Goal: Task Accomplishment & Management: Use online tool/utility

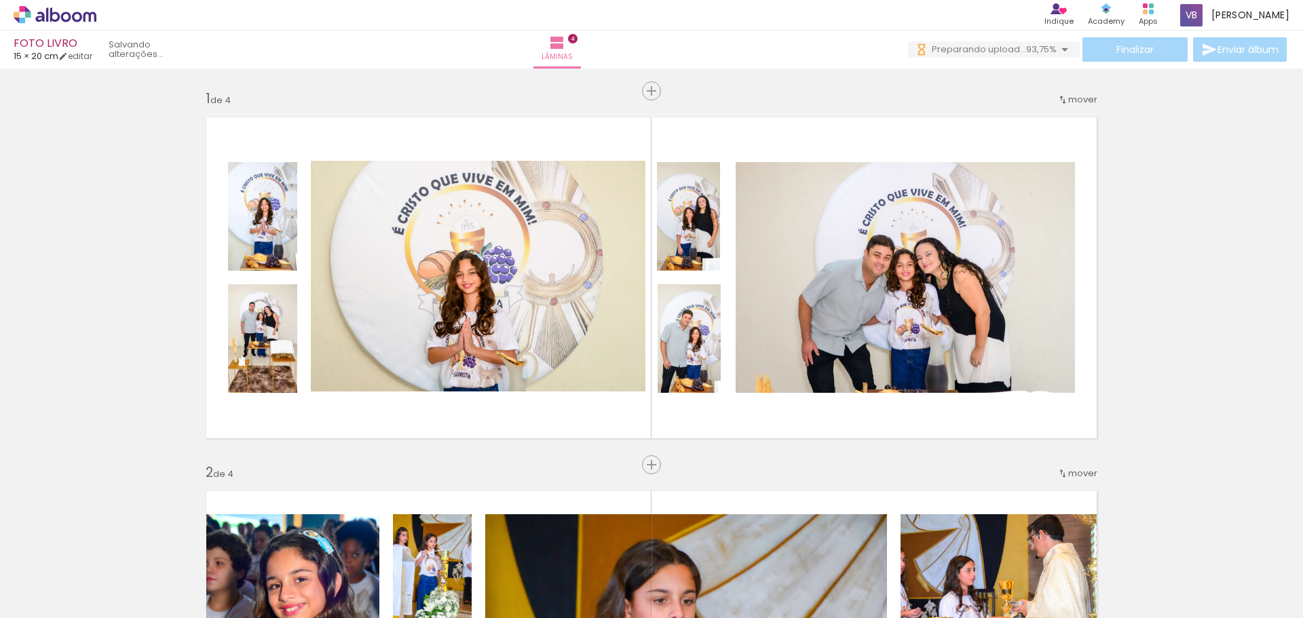
scroll to position [0, 1245]
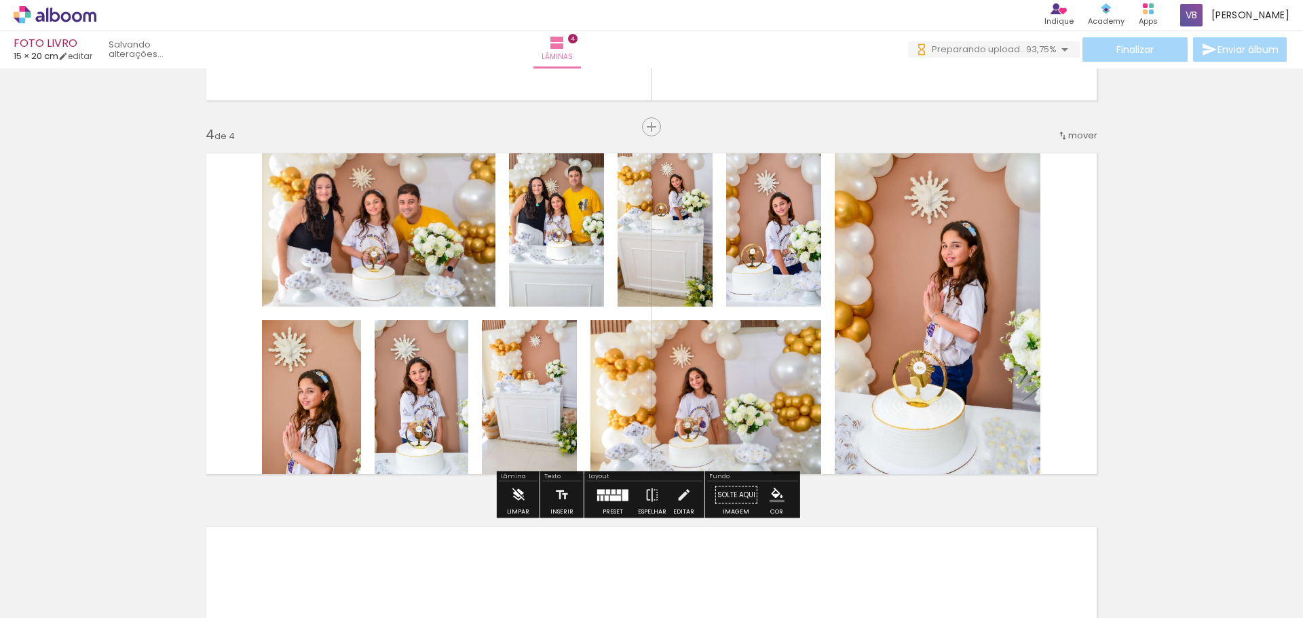
click at [516, 498] on iron-icon at bounding box center [518, 495] width 15 height 27
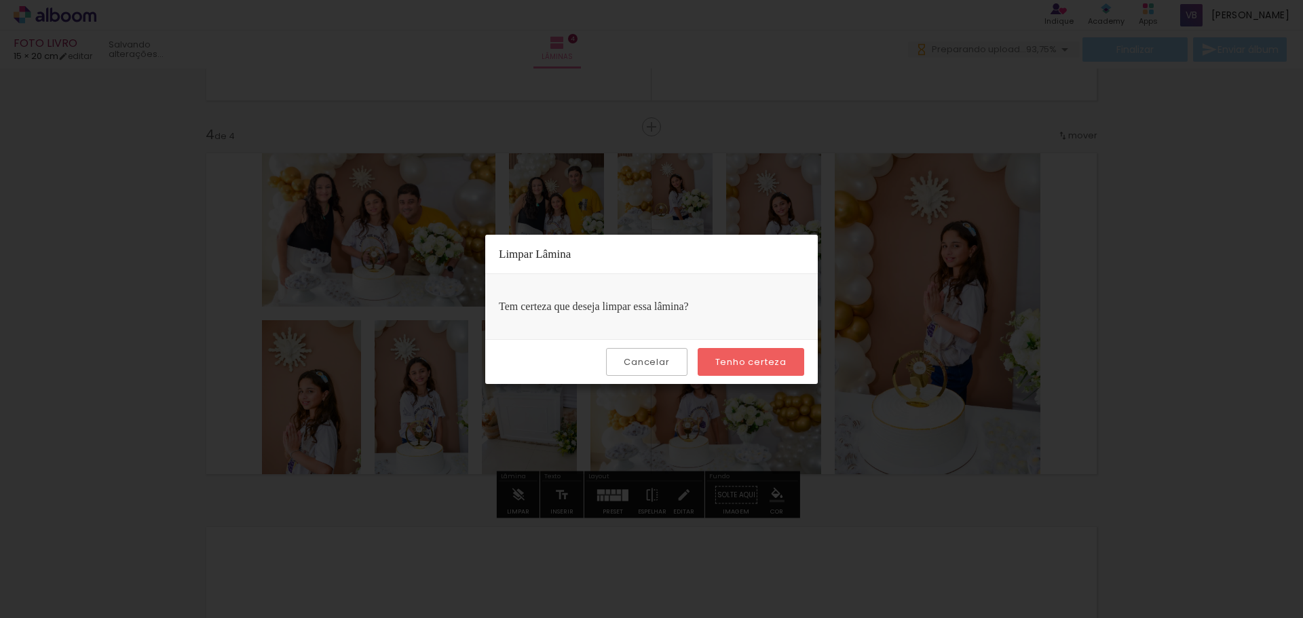
click at [0, 0] on slot "Tenho certeza" at bounding box center [0, 0] width 0 height 0
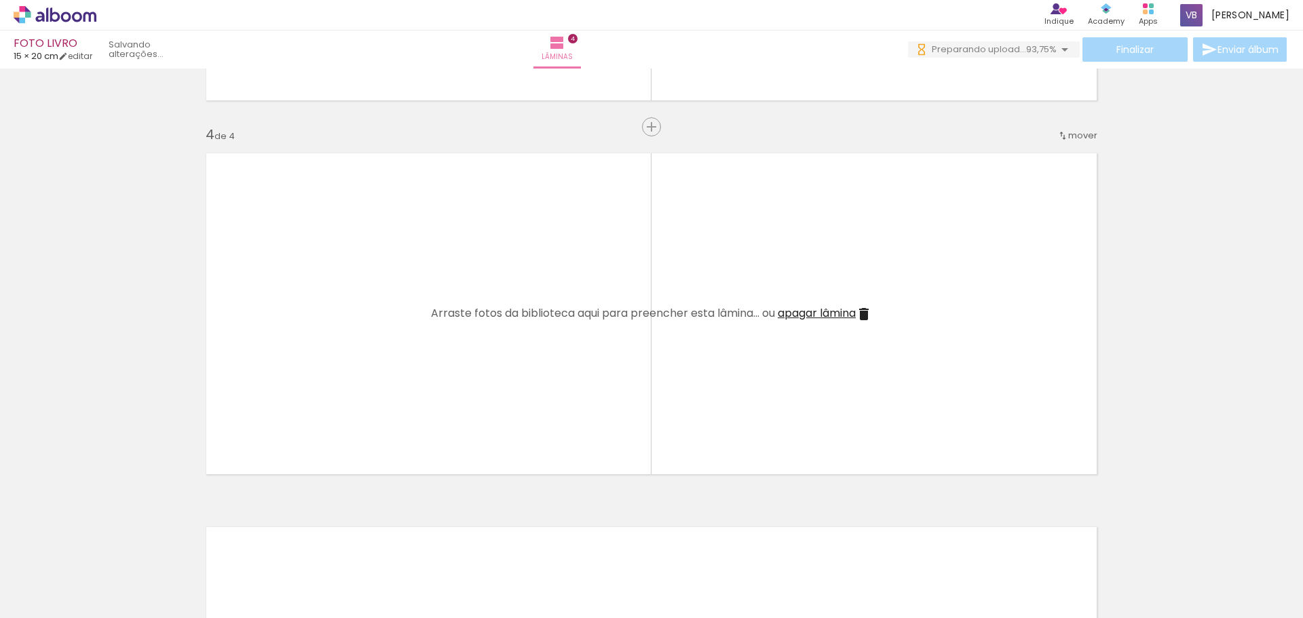
scroll to position [679, 0]
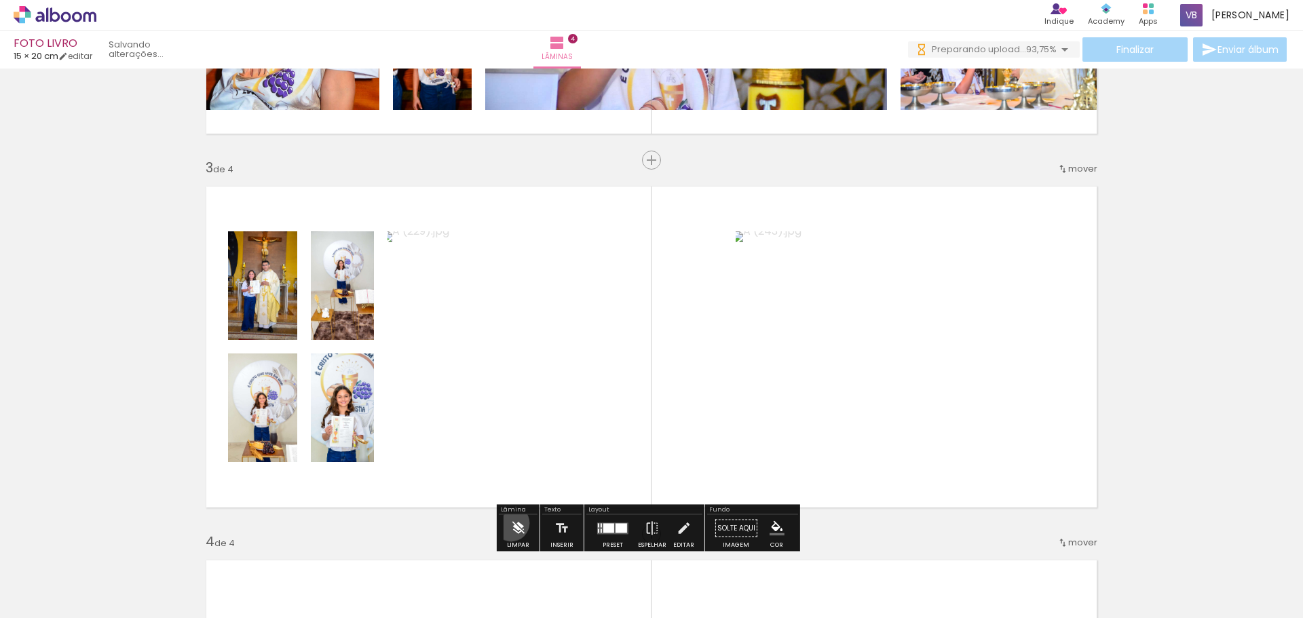
click at [511, 523] on iron-icon at bounding box center [518, 528] width 15 height 27
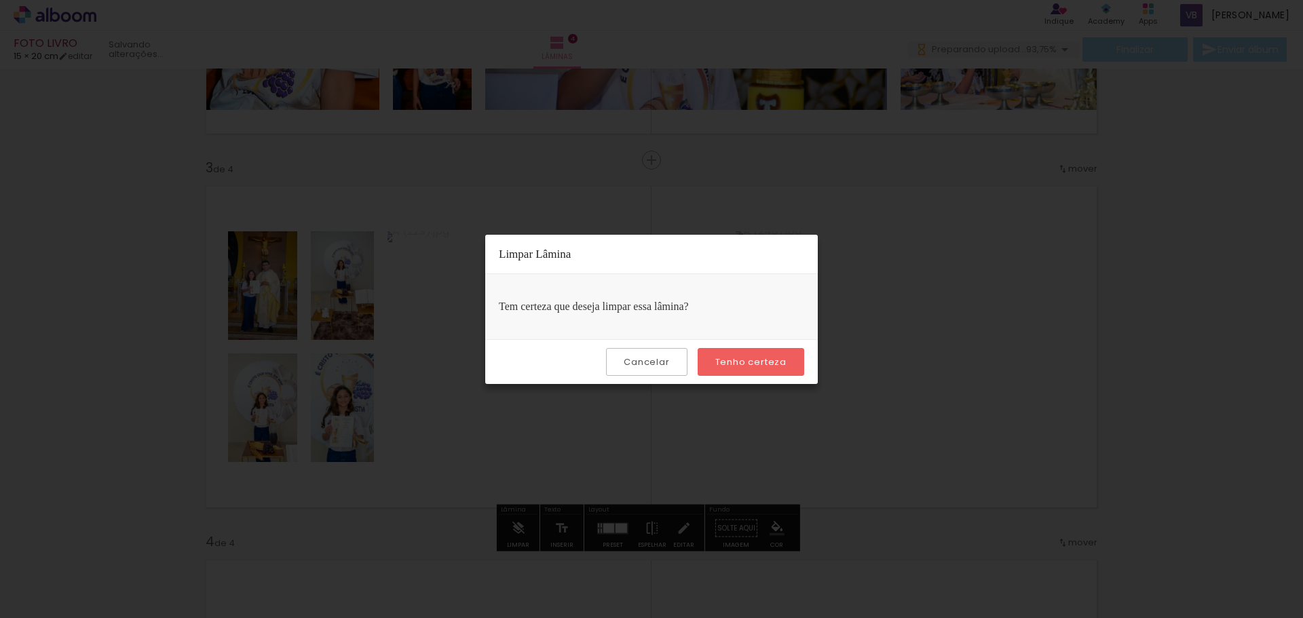
click at [0, 0] on slot "Tenho certeza" at bounding box center [0, 0] width 0 height 0
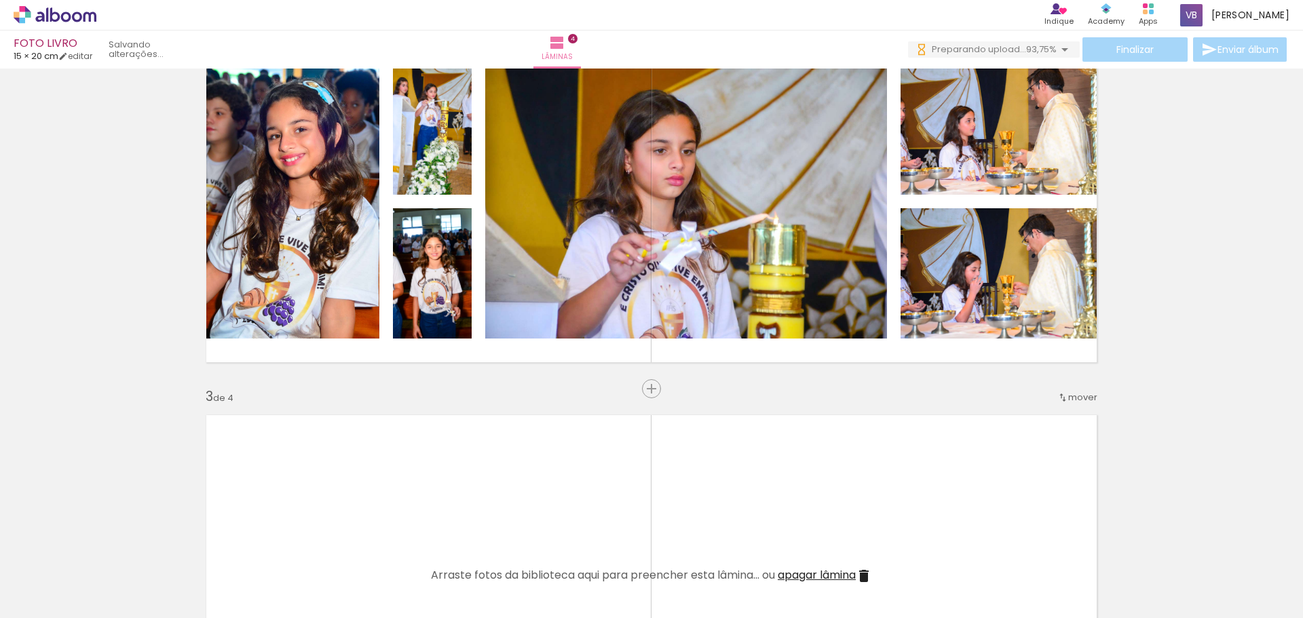
scroll to position [407, 0]
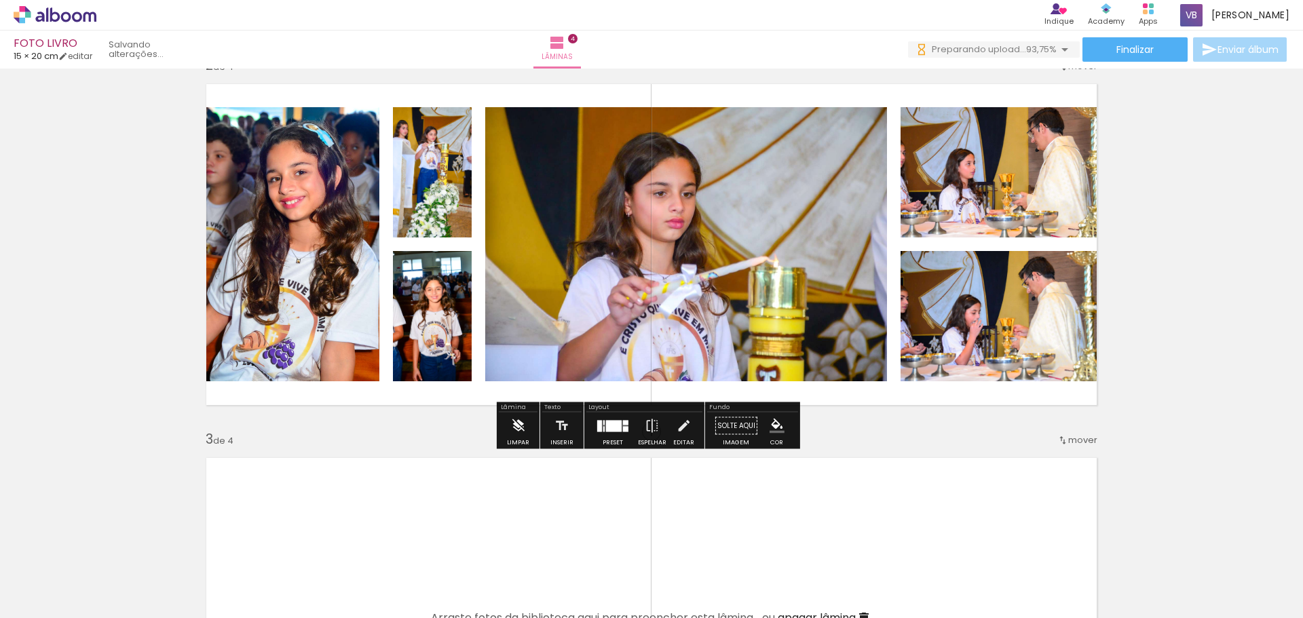
click at [515, 433] on iron-icon at bounding box center [518, 426] width 15 height 27
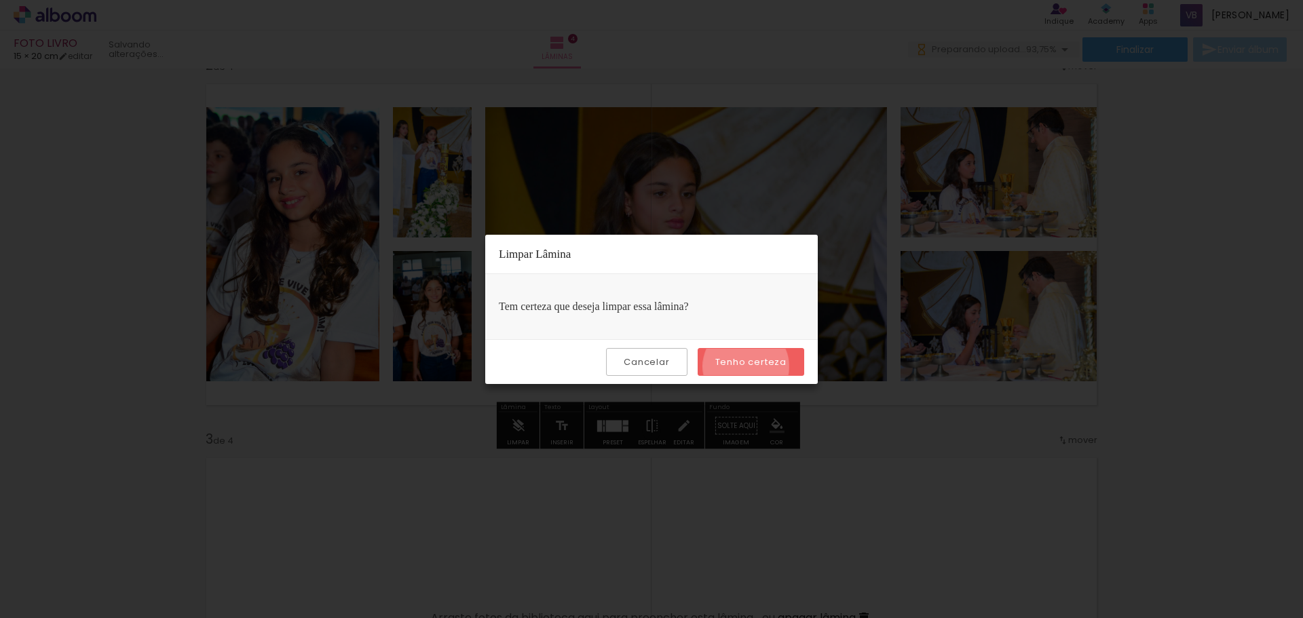
click at [0, 0] on slot "Tenho certeza" at bounding box center [0, 0] width 0 height 0
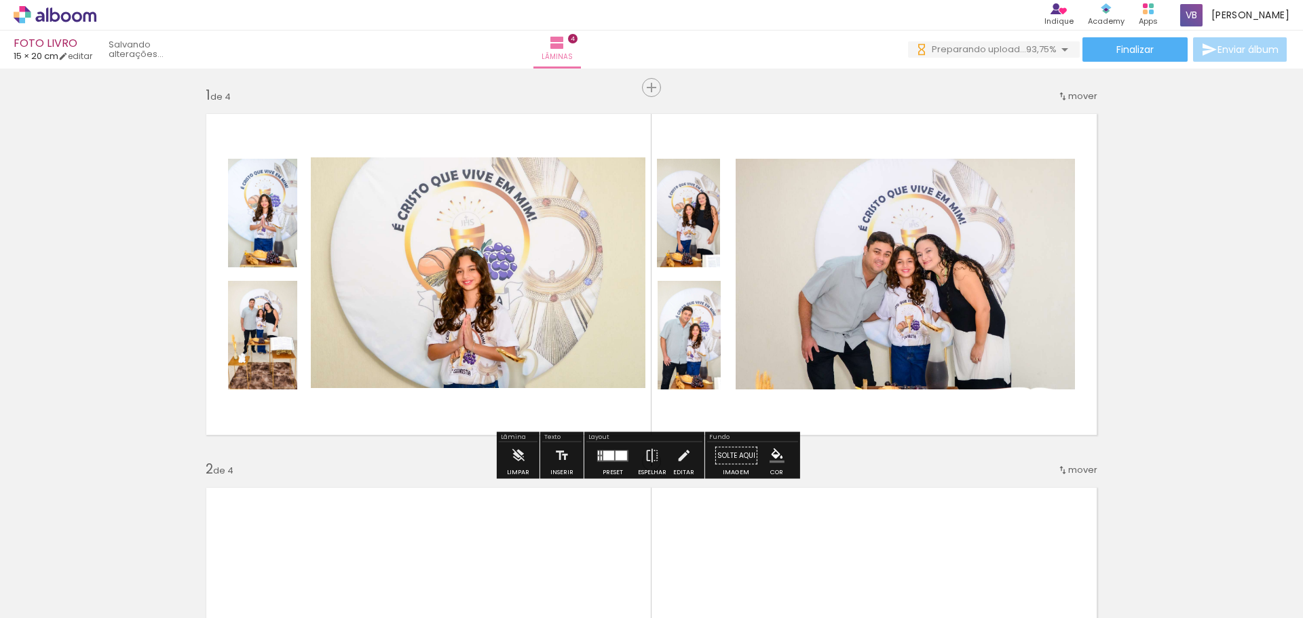
scroll to position [0, 0]
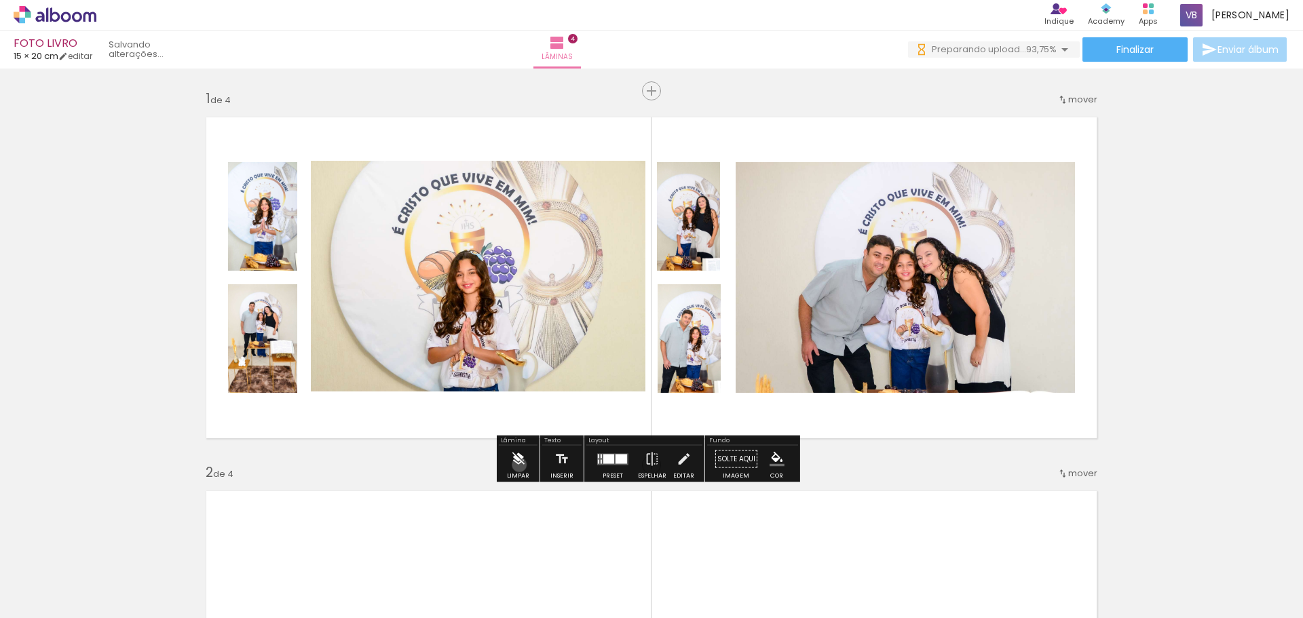
click at [519, 465] on iron-icon at bounding box center [518, 459] width 15 height 27
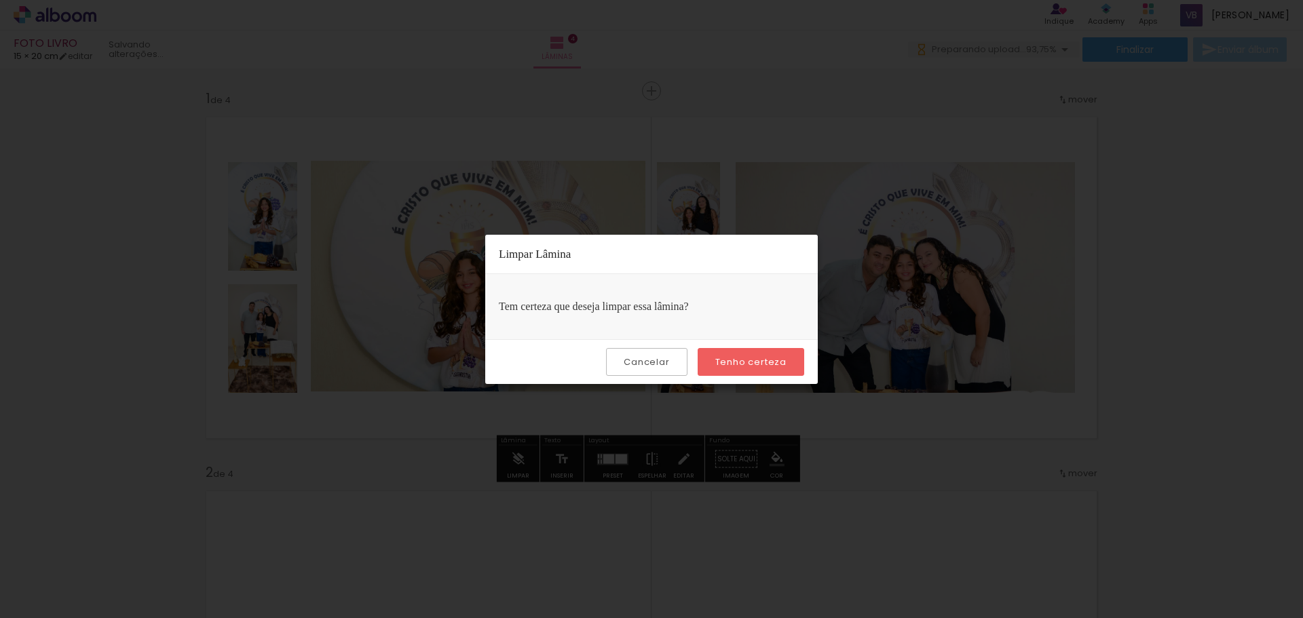
click at [0, 0] on slot "Tenho certeza" at bounding box center [0, 0] width 0 height 0
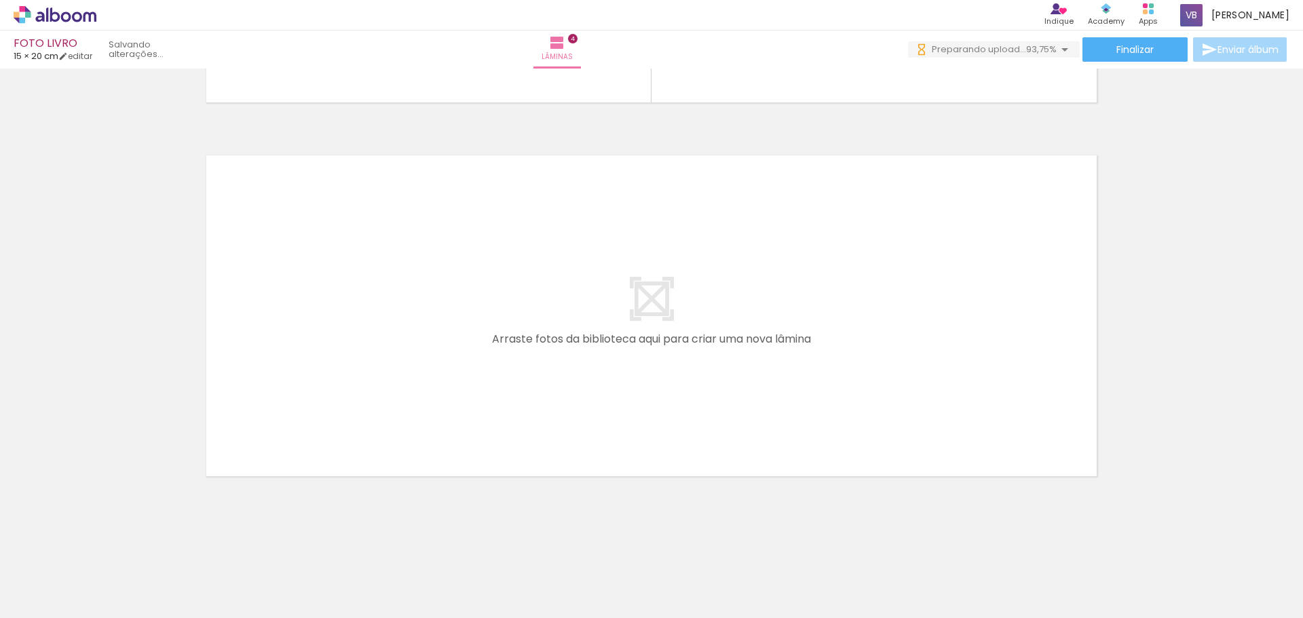
click at [112, 542] on iron-icon at bounding box center [106, 545] width 14 height 14
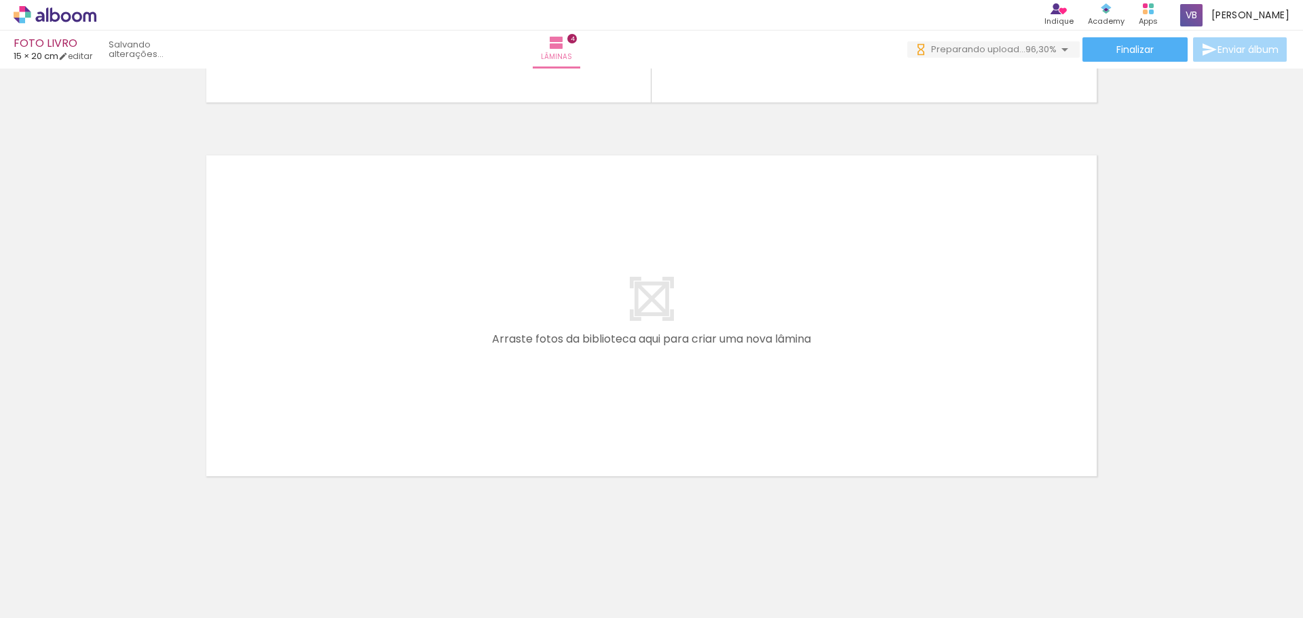
click at [112, 542] on iron-icon at bounding box center [106, 545] width 14 height 14
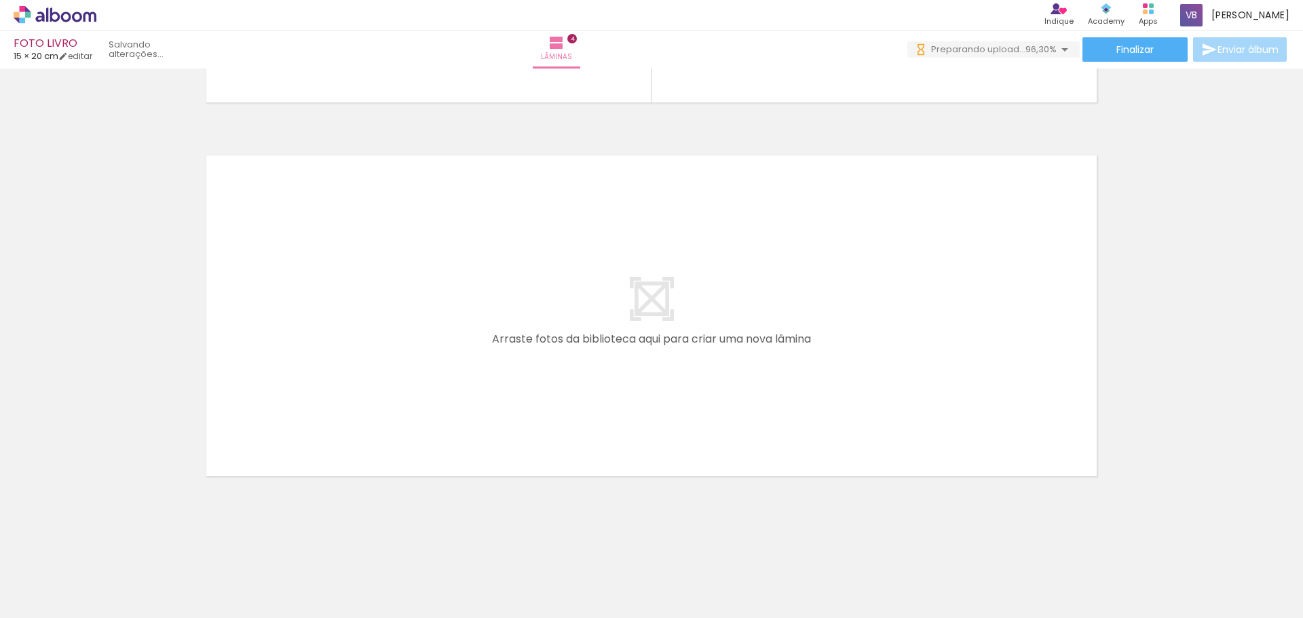
click at [112, 542] on iron-icon at bounding box center [106, 545] width 14 height 14
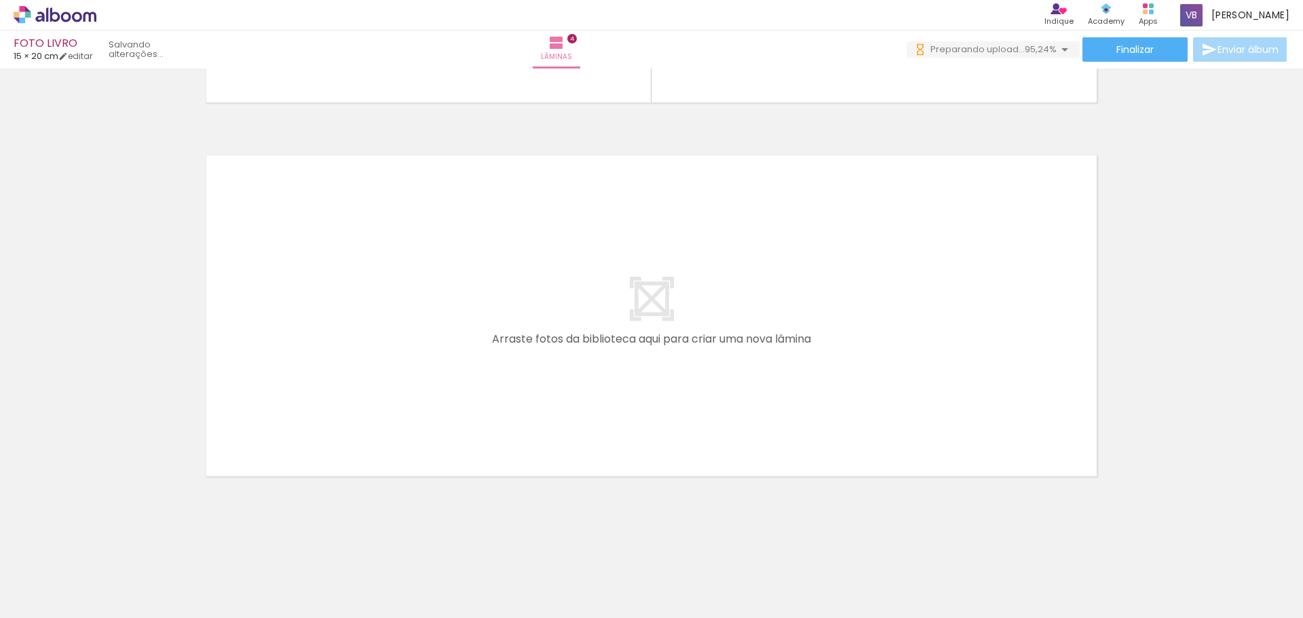
click at [112, 542] on iron-icon at bounding box center [106, 545] width 14 height 14
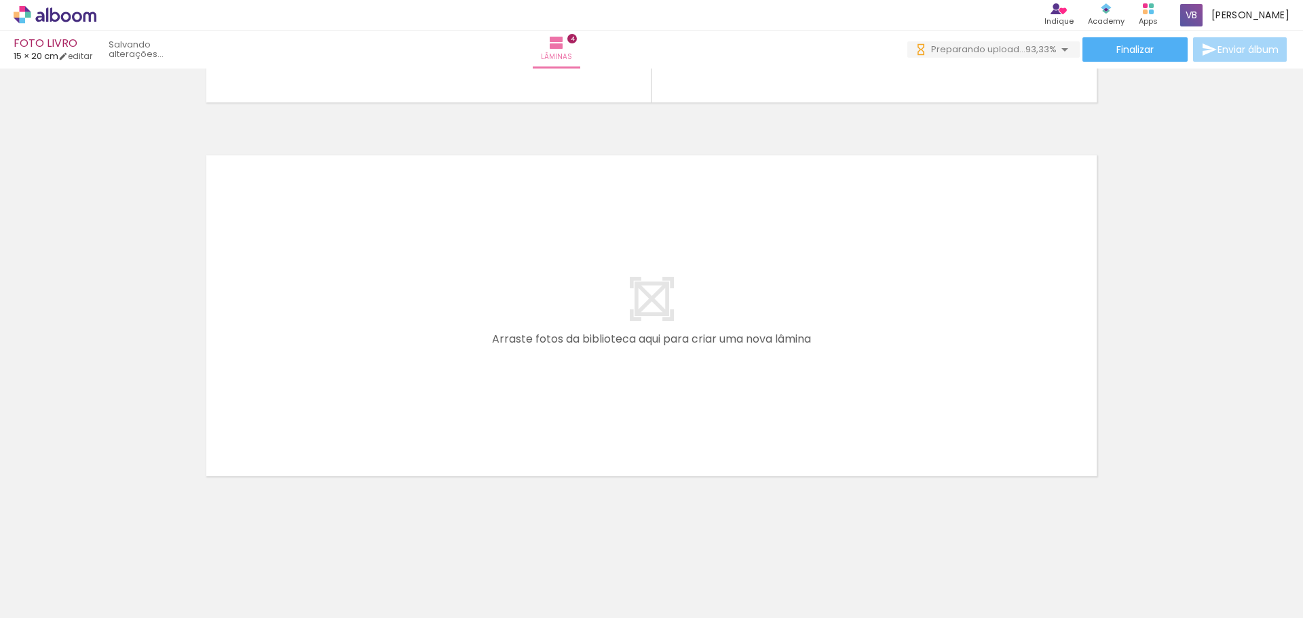
click at [112, 542] on iron-icon at bounding box center [106, 545] width 14 height 14
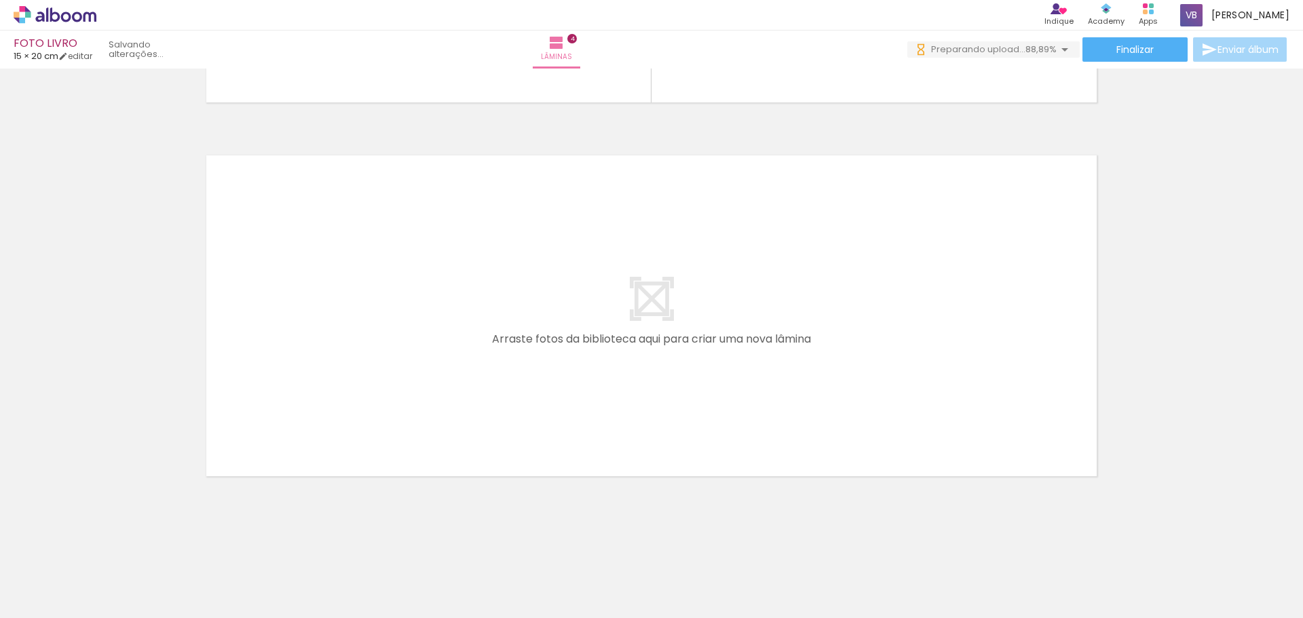
click at [112, 542] on iron-icon at bounding box center [106, 545] width 14 height 14
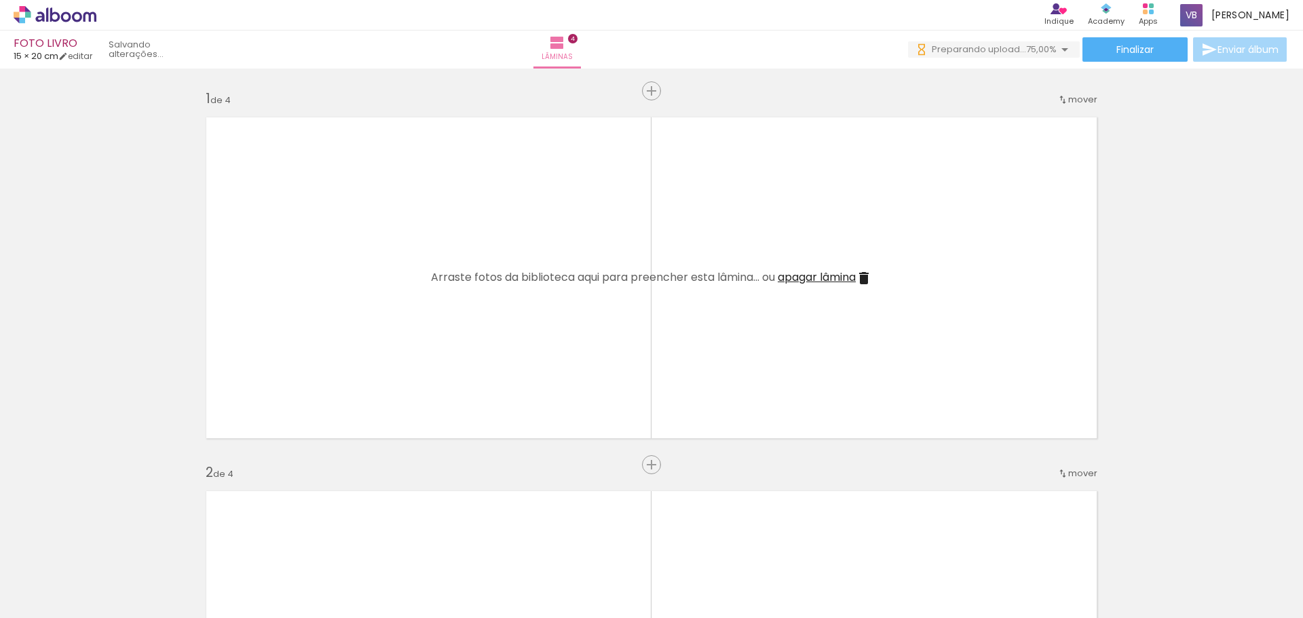
click at [112, 541] on iron-icon at bounding box center [106, 545] width 14 height 14
drag, startPoint x: 0, startPoint y: 0, endPoint x: 111, endPoint y: 541, distance: 552.4
click at [111, 541] on iron-horizontal-list at bounding box center [97, 576] width 27 height 85
